Goal: Task Accomplishment & Management: Complete application form

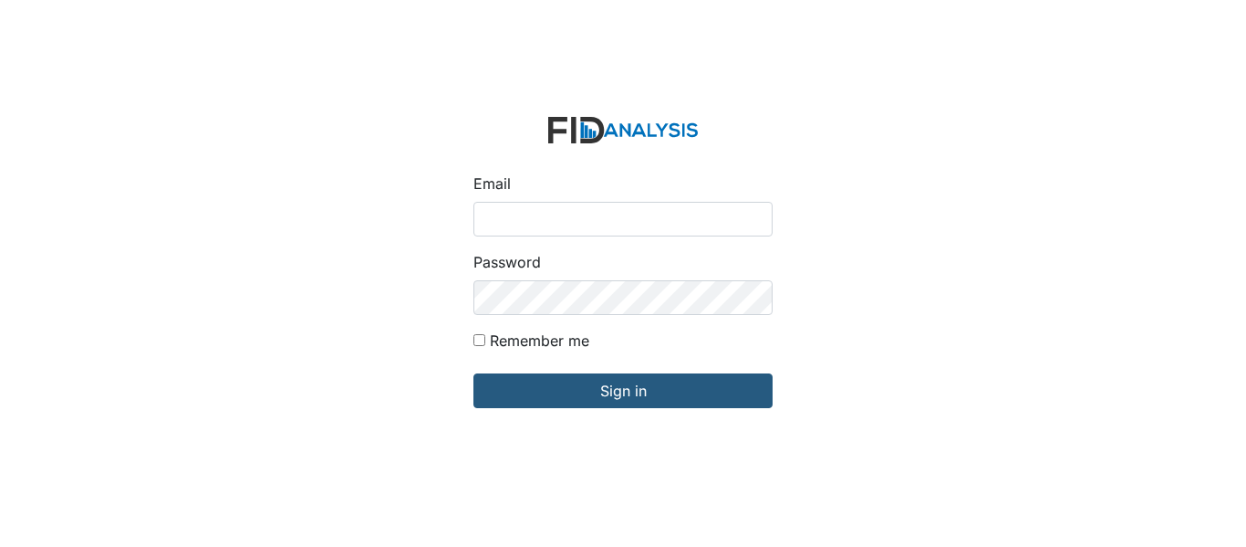
type input "[EMAIL_ADDRESS][DOMAIN_NAME]"
click at [484, 341] on input "Remember me" at bounding box center [480, 340] width 12 height 12
checkbox input "true"
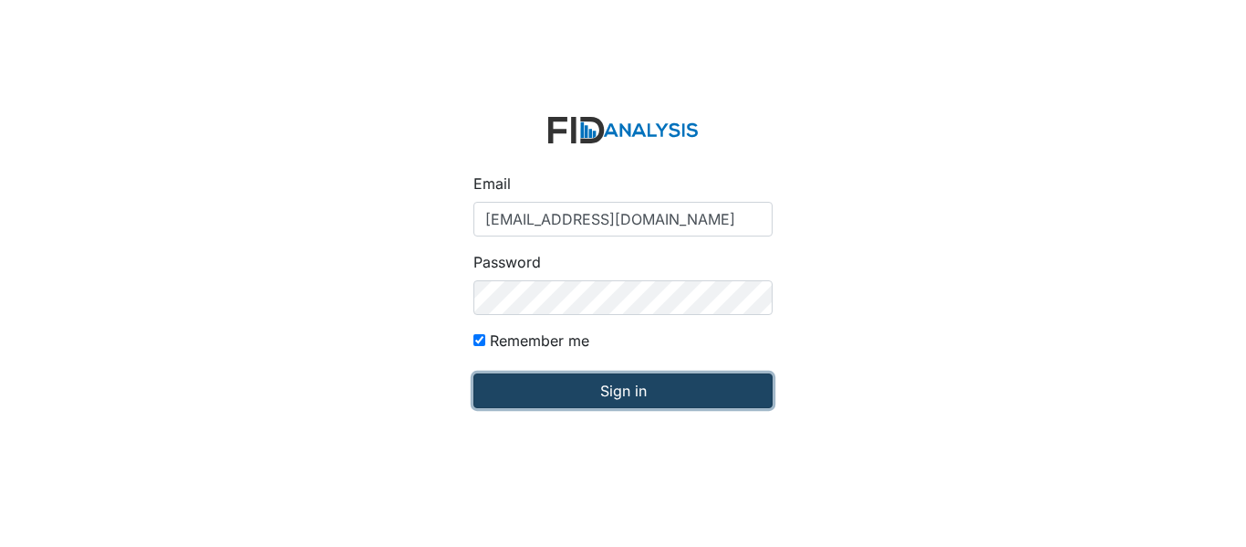
click at [538, 392] on input "Sign in" at bounding box center [623, 390] width 299 height 35
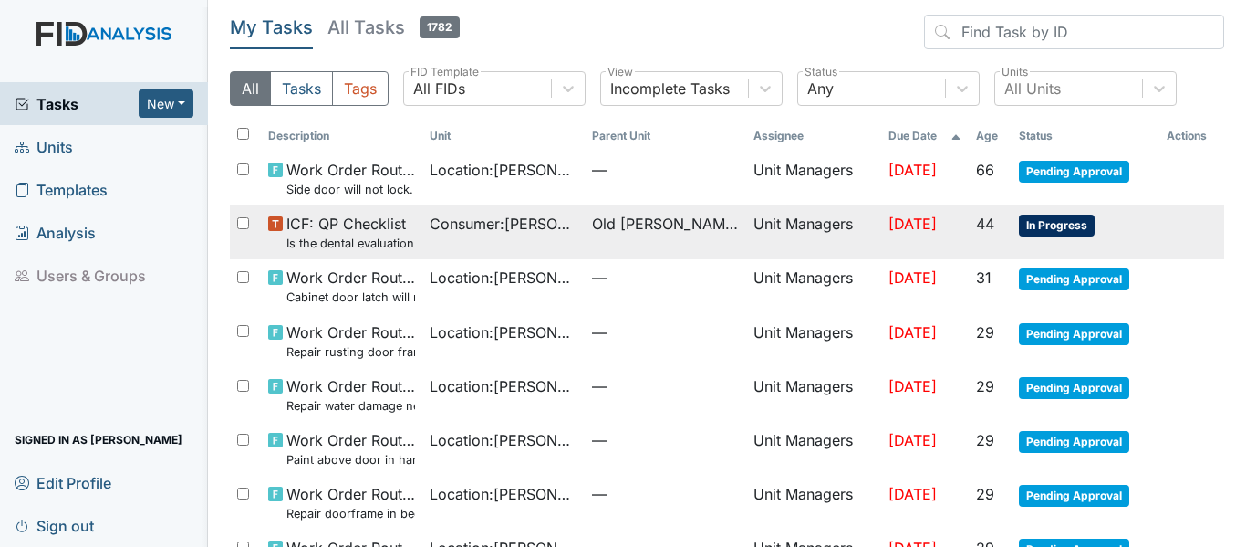
click at [450, 240] on td "Consumer : [PERSON_NAME]" at bounding box center [503, 232] width 162 height 54
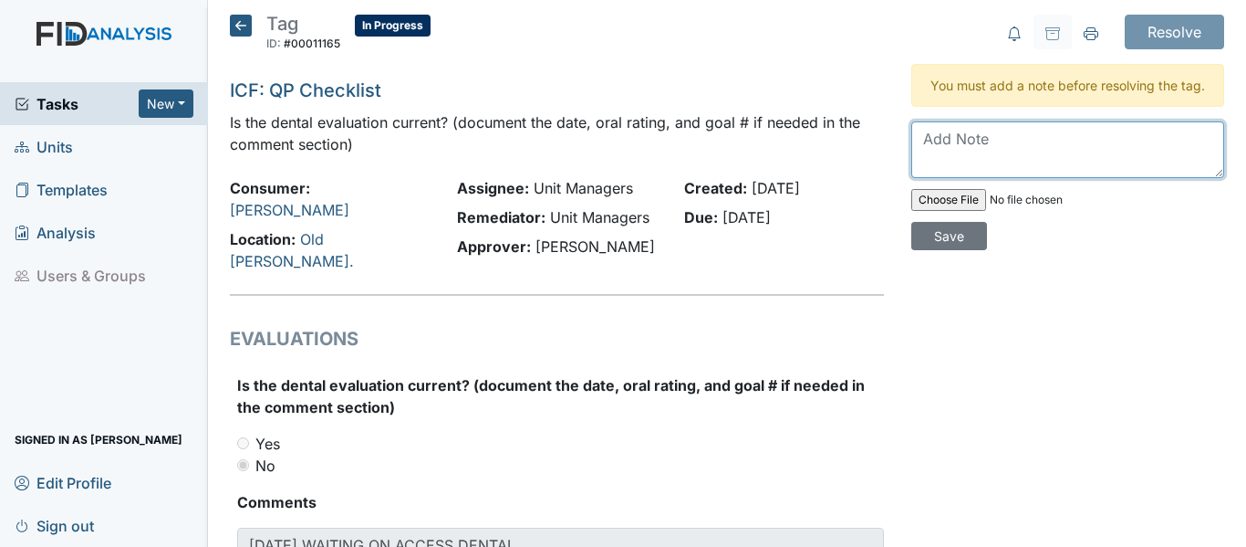
click at [963, 168] on textarea at bounding box center [1068, 149] width 313 height 57
click at [965, 153] on textarea "not due completed" at bounding box center [1068, 149] width 313 height 57
click at [1068, 152] on textarea "not due, completed" at bounding box center [1068, 149] width 313 height 57
type textarea "not due, completed 1/"
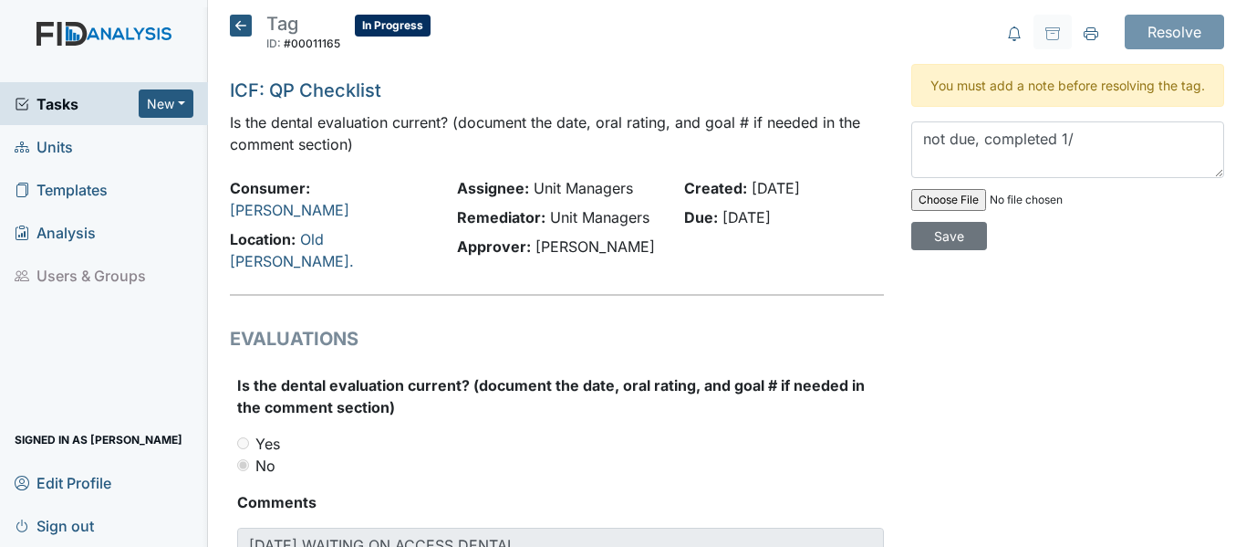
click at [955, 222] on input "file" at bounding box center [1036, 200] width 248 height 44
type input "C:\fakepath\[PERSON_NAME].pdf"
click at [965, 157] on textarea "not due, completed 1/" at bounding box center [1068, 149] width 313 height 57
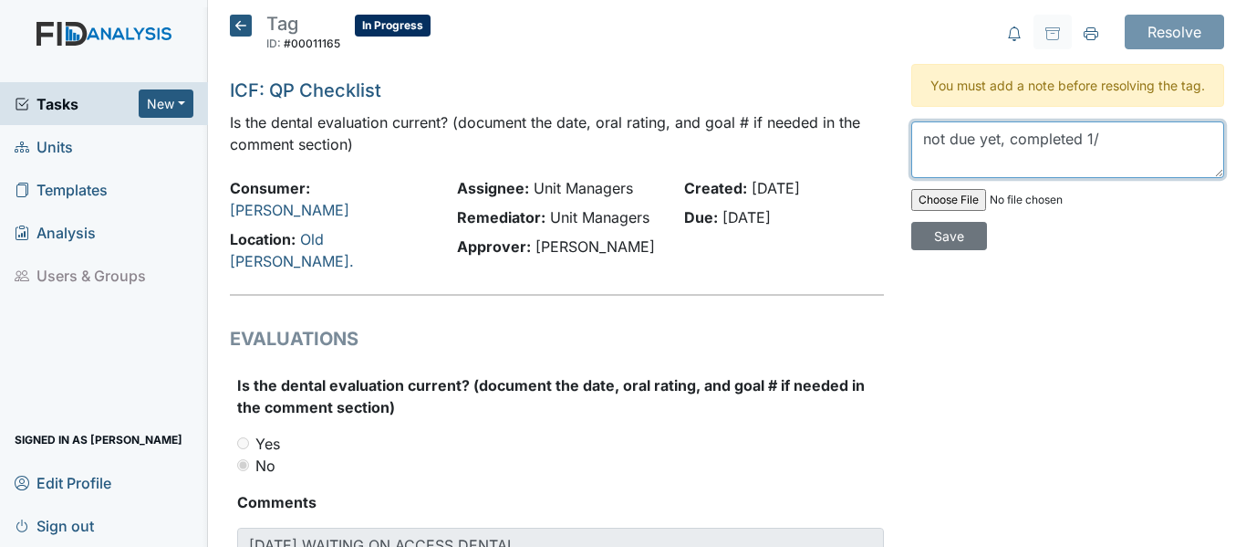
click at [1097, 155] on textarea "not due yet, completed 1/" at bounding box center [1068, 149] width 313 height 57
click at [1109, 162] on textarea "not due yet, completed 1/" at bounding box center [1068, 149] width 313 height 57
click at [912, 162] on textarea "not due yet, completed 1/29/25" at bounding box center [1068, 149] width 313 height 57
click at [1002, 164] on textarea "not due yet, completed 1/29/25" at bounding box center [1068, 149] width 313 height 57
type textarea "not due yet, annual cleaning, completed 1/29/25"
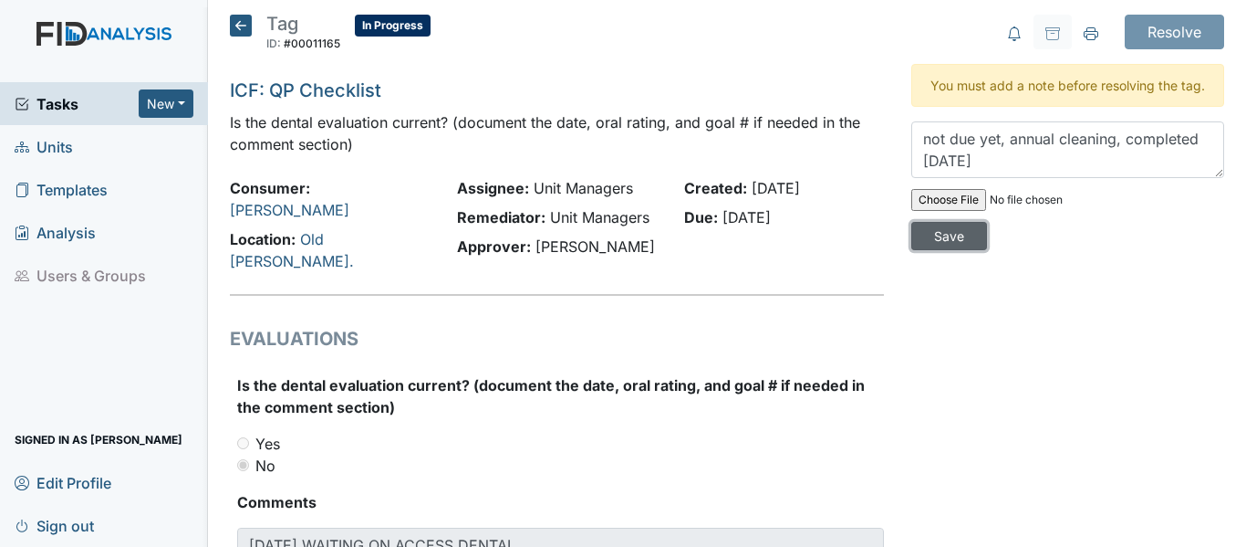
click at [954, 250] on input "Save" at bounding box center [950, 236] width 76 height 28
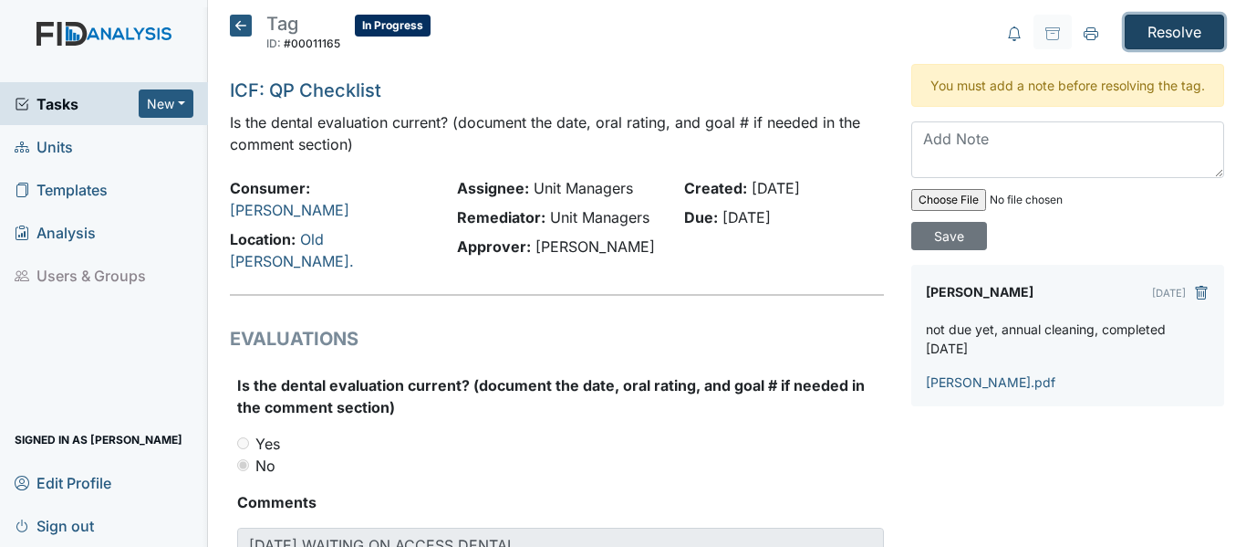
click at [1131, 32] on input "Resolve" at bounding box center [1174, 32] width 99 height 35
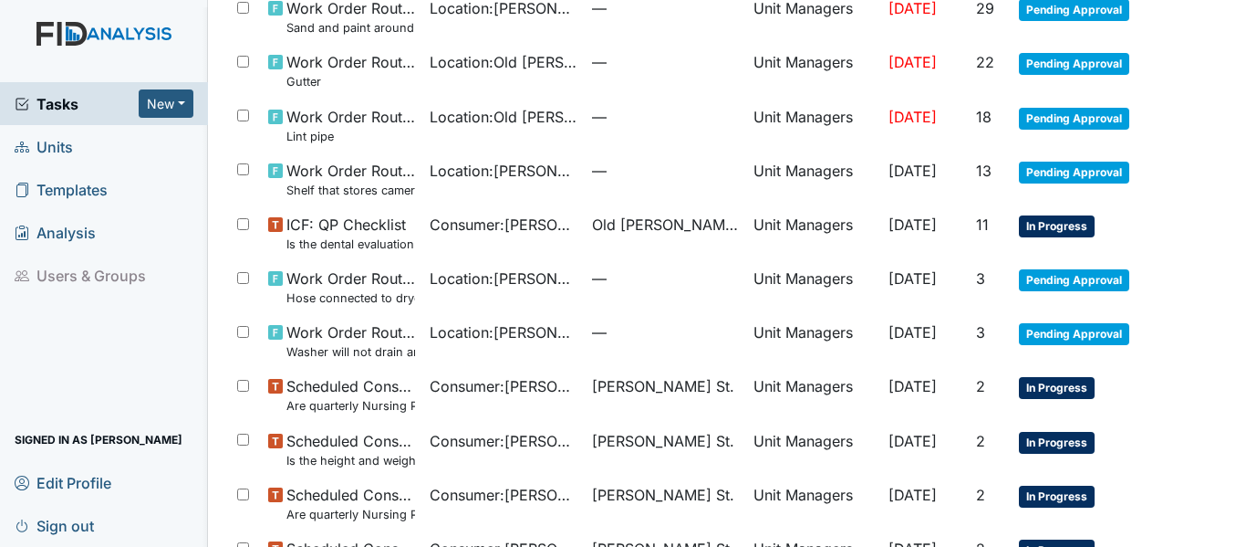
scroll to position [547, 0]
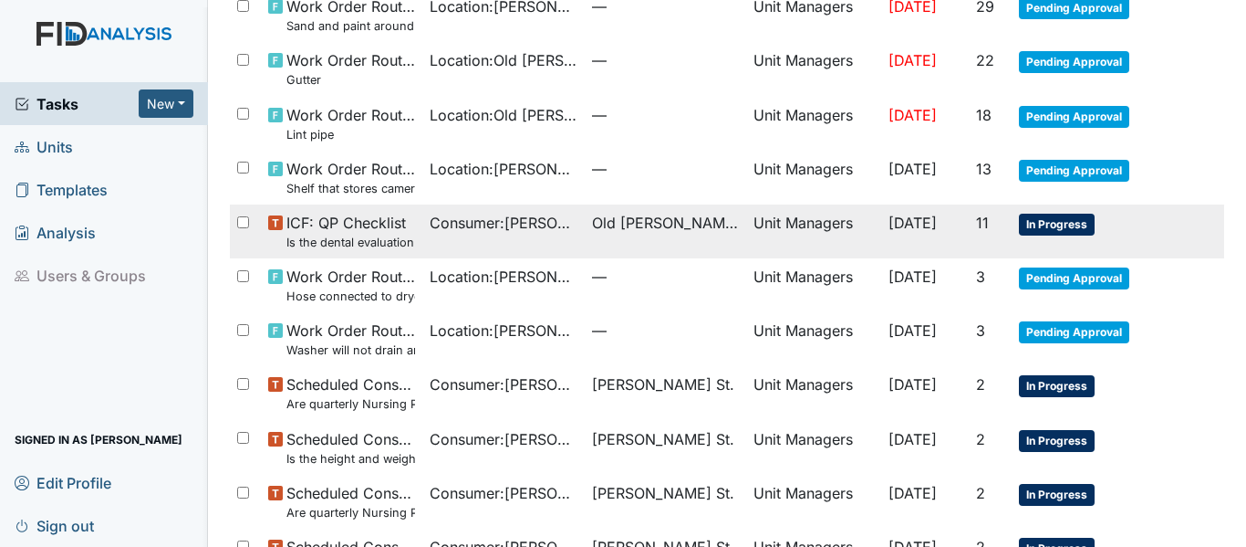
click at [527, 217] on span "Consumer : [PERSON_NAME]" at bounding box center [503, 223] width 147 height 22
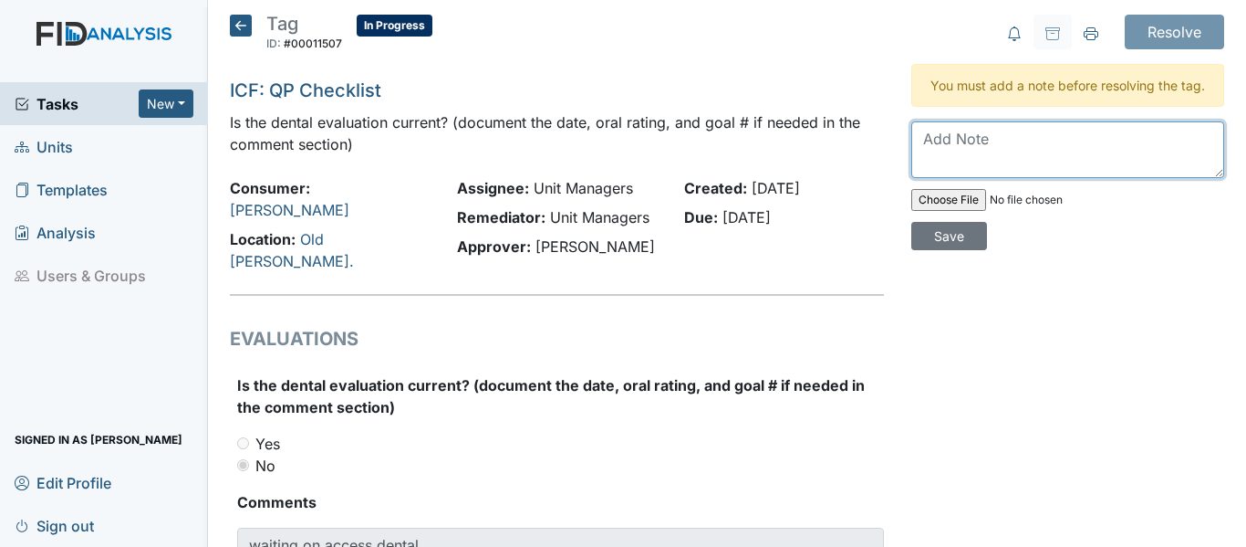
click at [972, 151] on textarea at bounding box center [1068, 149] width 313 height 57
type textarea "completed [DATE] annual cleaning will occur [DATE]"
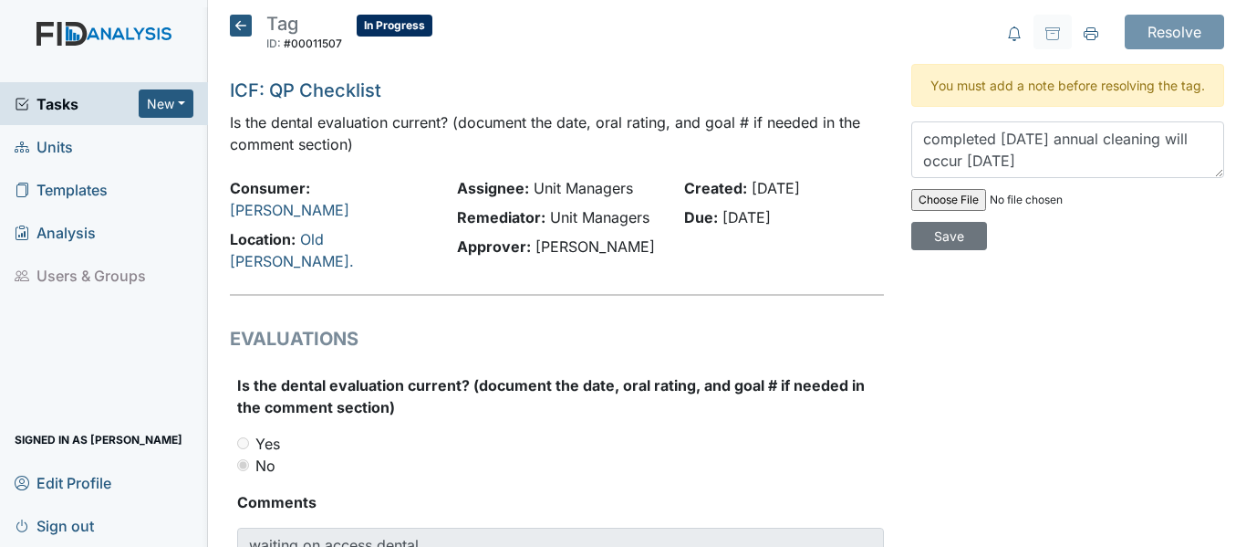
click at [951, 213] on input "file" at bounding box center [1036, 200] width 248 height 44
type input "C:\fakepath\[PERSON_NAME].pdf"
click at [1019, 178] on textarea "completed [DATE] annual cleaning will occur [DATE]" at bounding box center [1068, 149] width 313 height 57
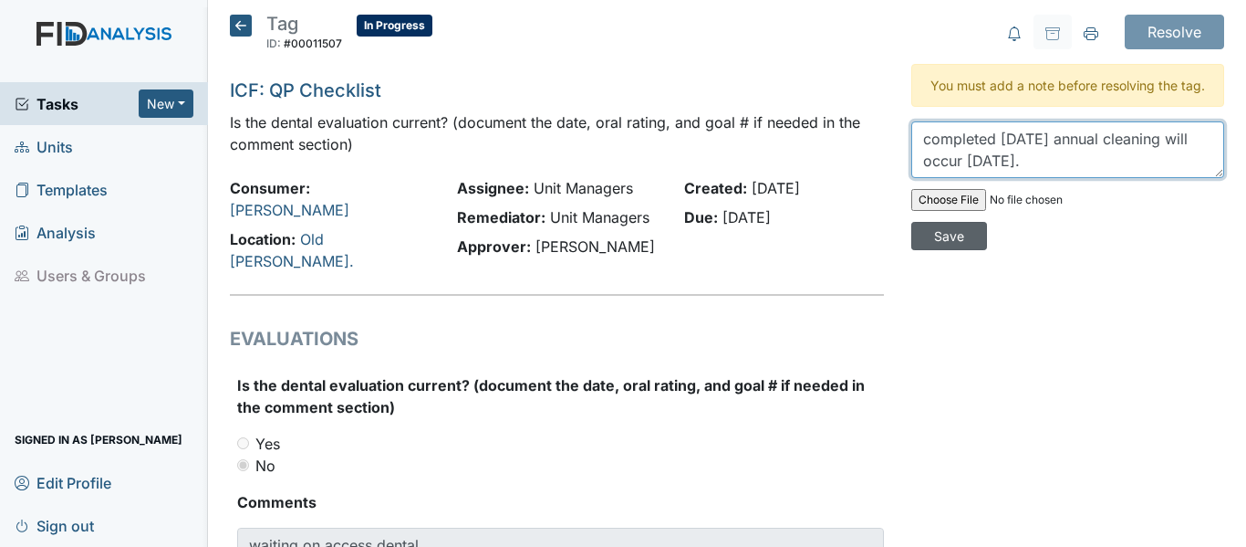
type textarea "completed [DATE] annual cleaning will occur [DATE]."
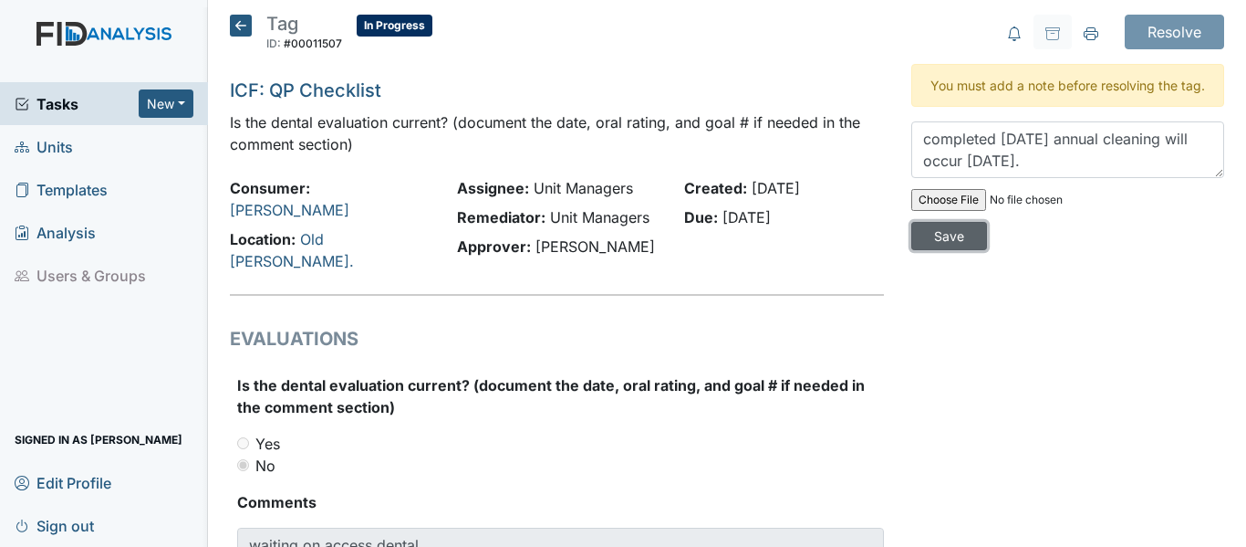
click at [953, 250] on input "Save" at bounding box center [950, 236] width 76 height 28
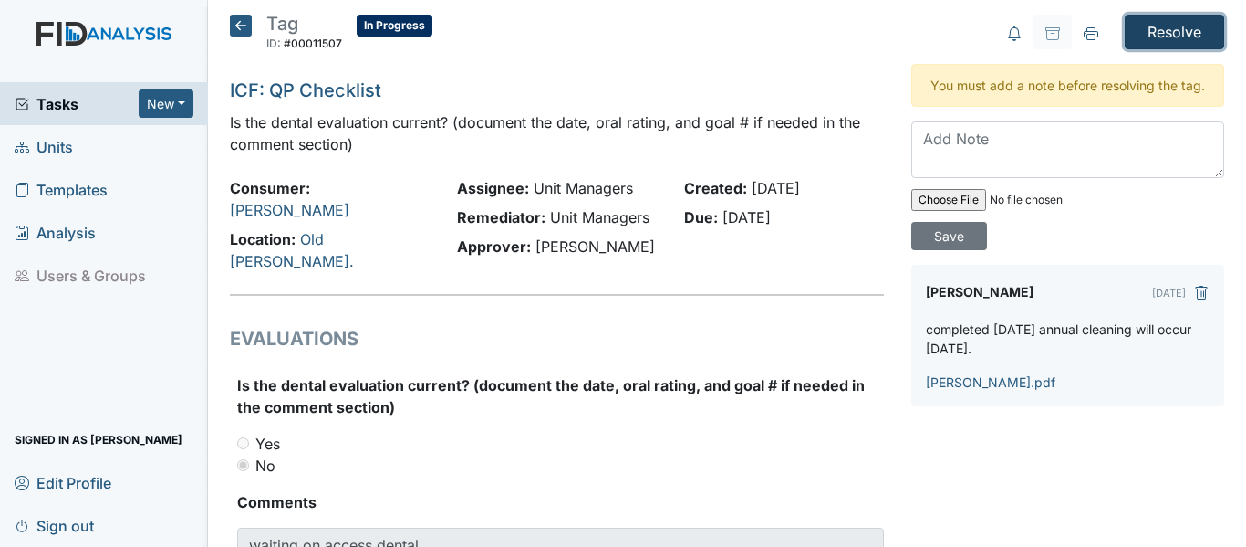
click at [1130, 31] on input "Resolve" at bounding box center [1174, 32] width 99 height 35
